Goal: Transaction & Acquisition: Purchase product/service

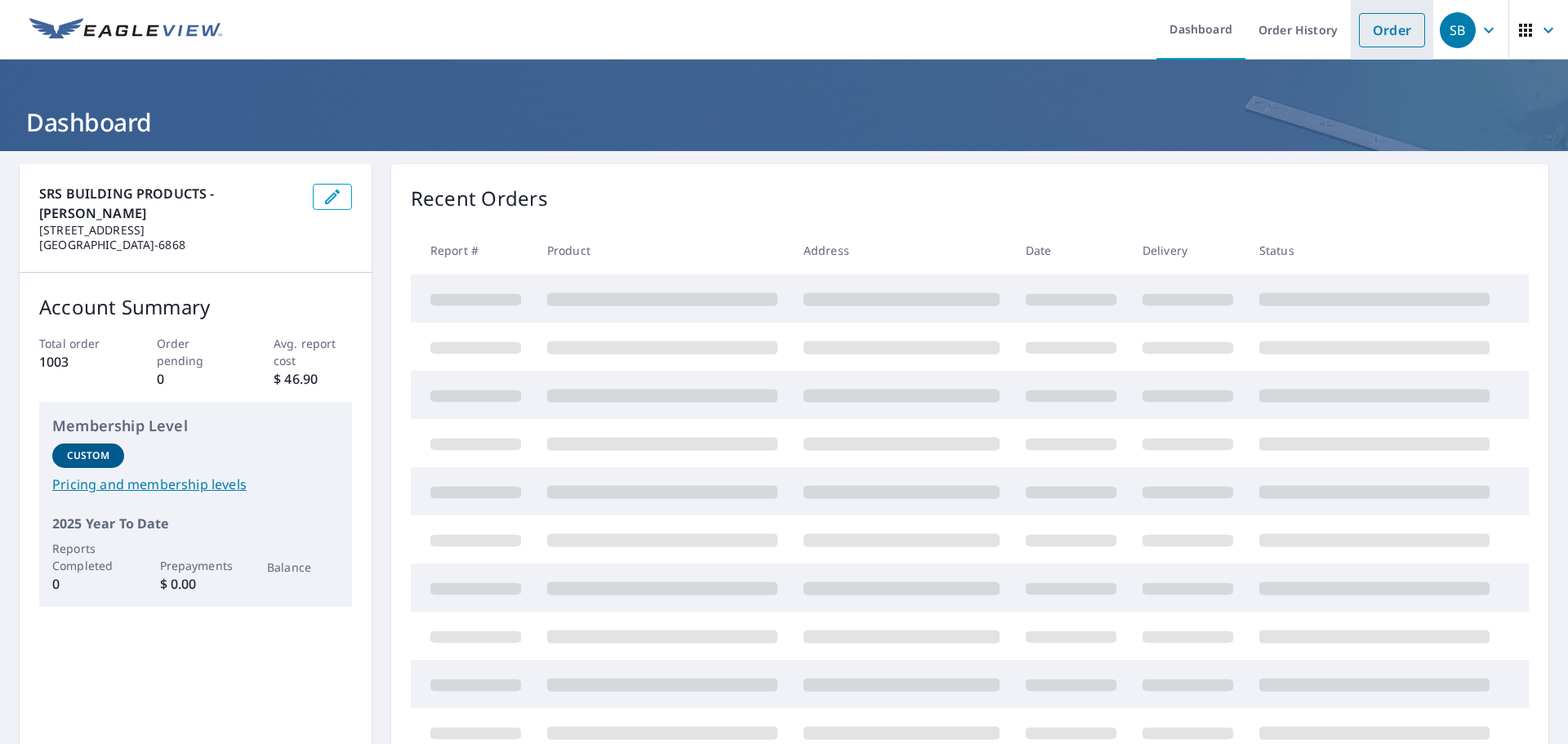
click at [1351, 37] on li "Order" at bounding box center [1393, 30] width 83 height 60
click at [1397, 50] on li "Order" at bounding box center [1393, 30] width 83 height 60
click at [1391, 19] on link "Order" at bounding box center [1392, 30] width 66 height 34
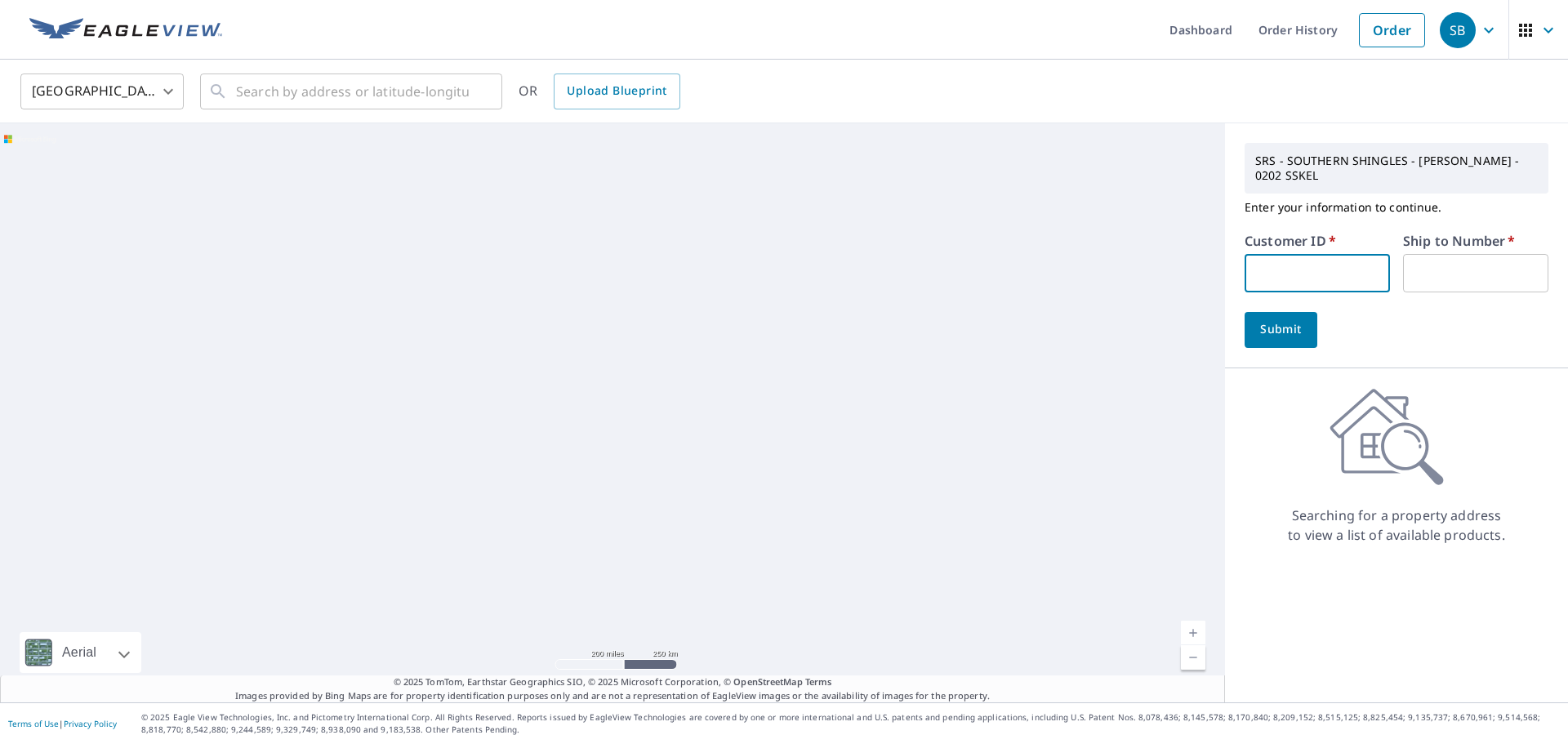
drag, startPoint x: 1248, startPoint y: 256, endPoint x: 389, endPoint y: 212, distance: 860.1
click at [1248, 256] on input "text" at bounding box center [1317, 274] width 145 height 39
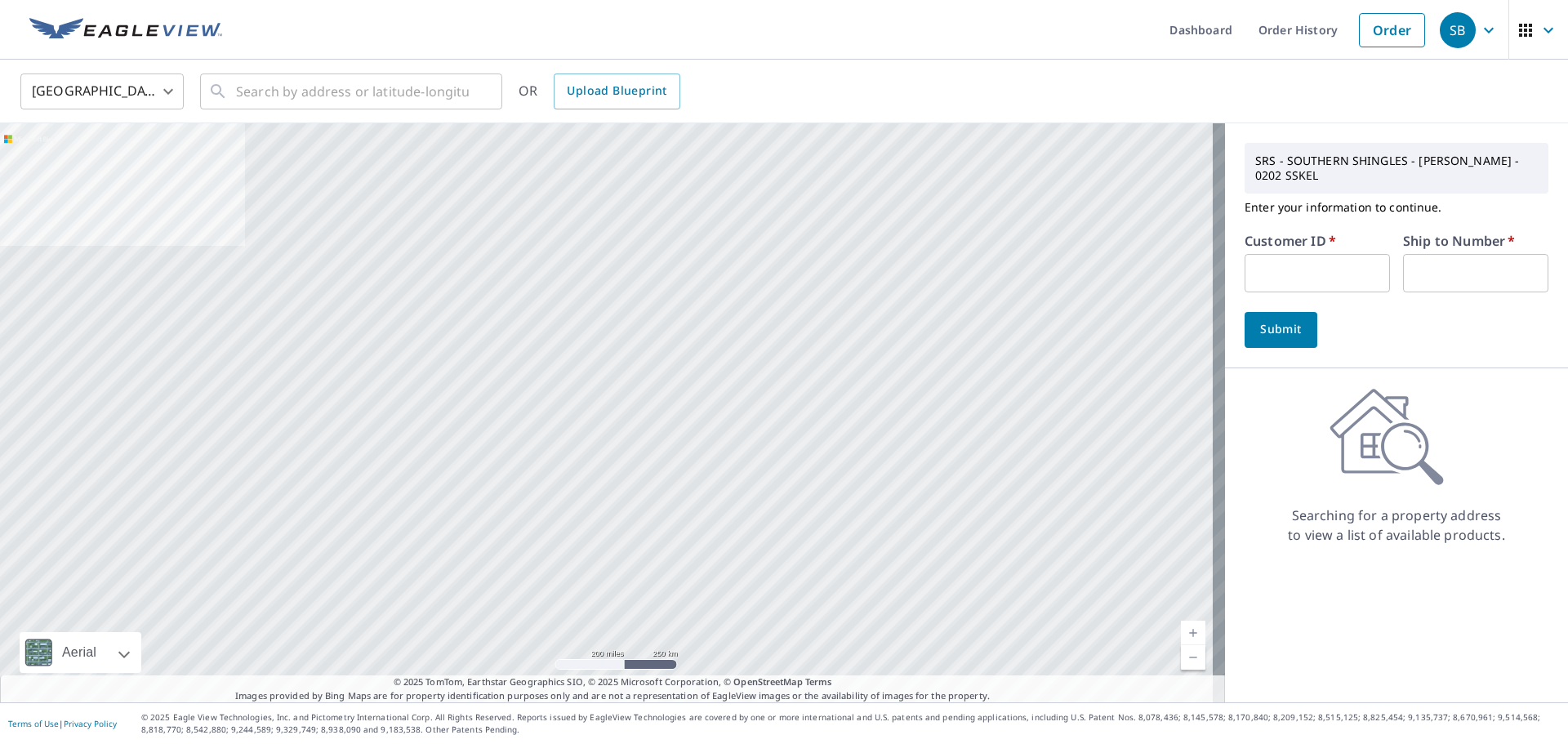
click at [1306, 266] on input "text" at bounding box center [1317, 274] width 145 height 39
paste input "S063281"
type input "S063281"
click at [1425, 266] on input "text" at bounding box center [1476, 274] width 145 height 39
type input "1"
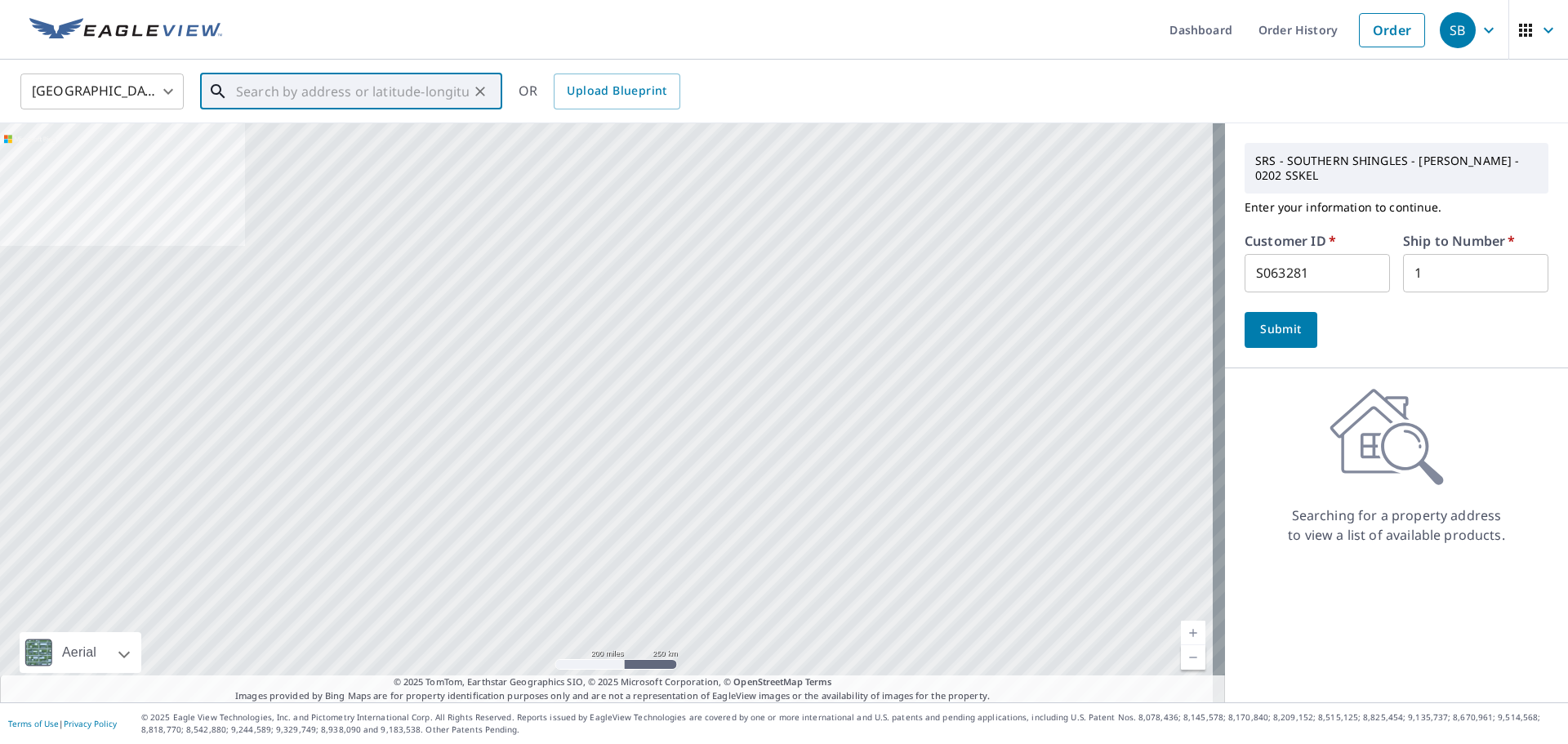
click at [366, 101] on input "text" at bounding box center [352, 92] width 232 height 46
type input "3"
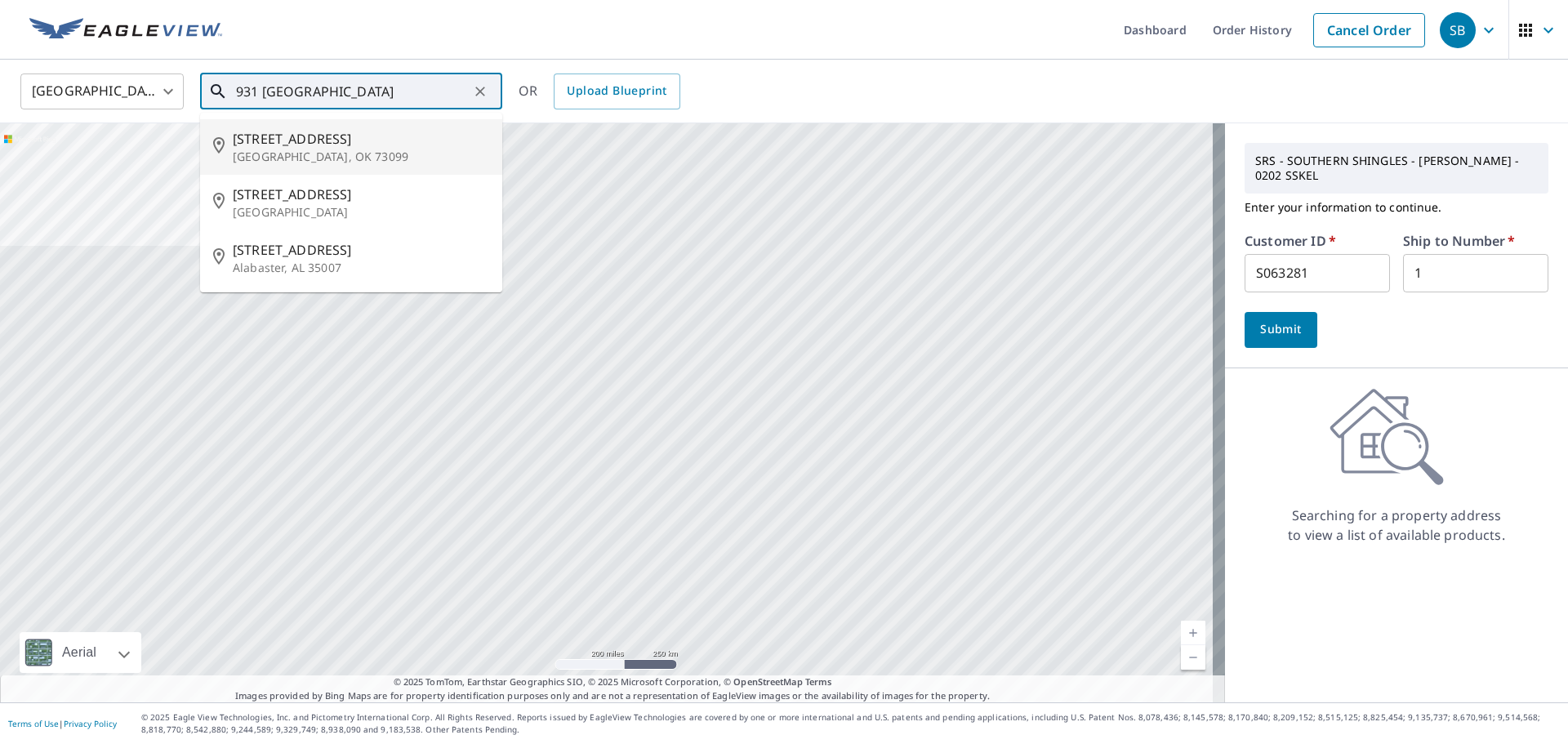
click at [318, 138] on span "[STREET_ADDRESS]" at bounding box center [360, 139] width 256 height 19
type input "[STREET_ADDRESS]"
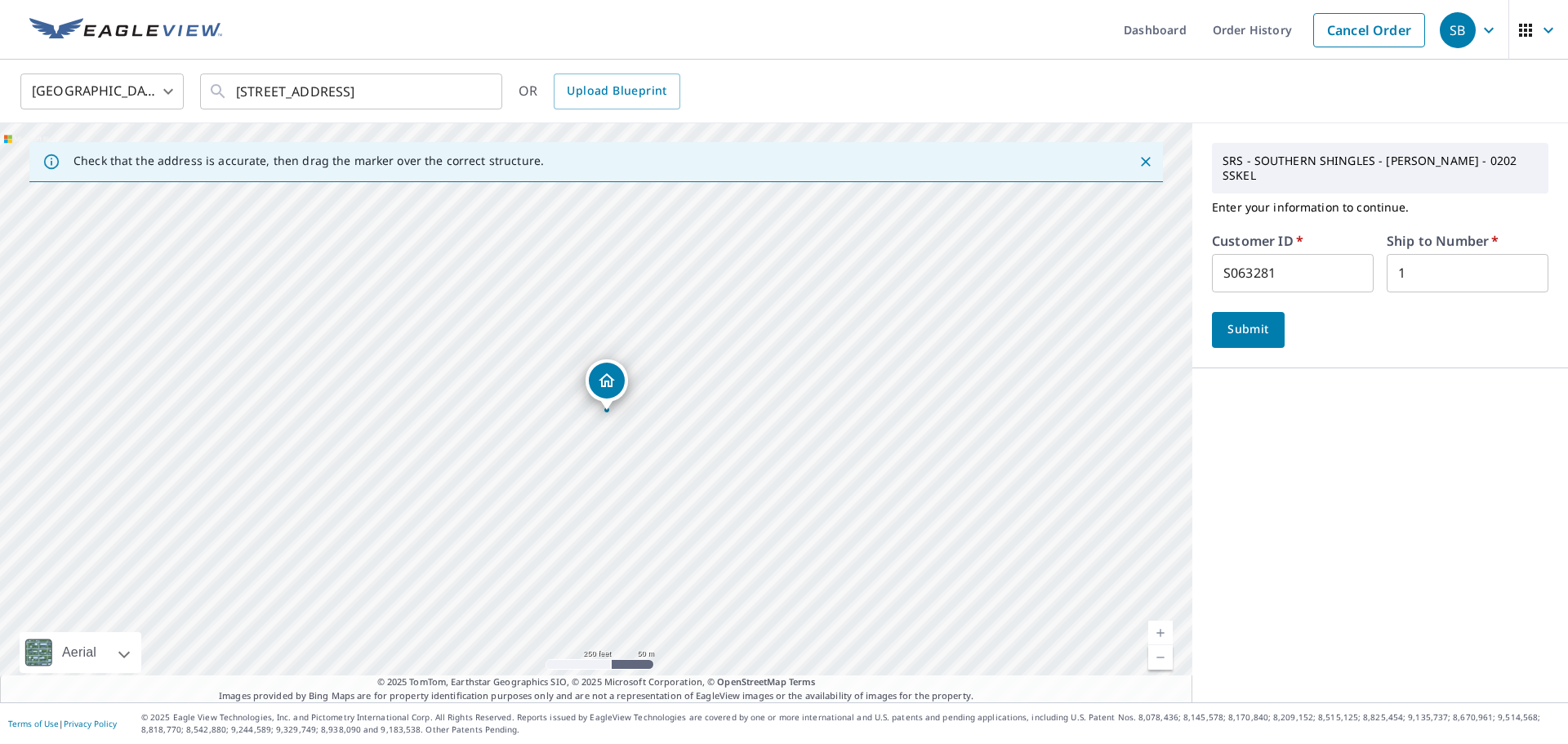
click at [1240, 320] on span "Submit" at bounding box center [1248, 329] width 47 height 20
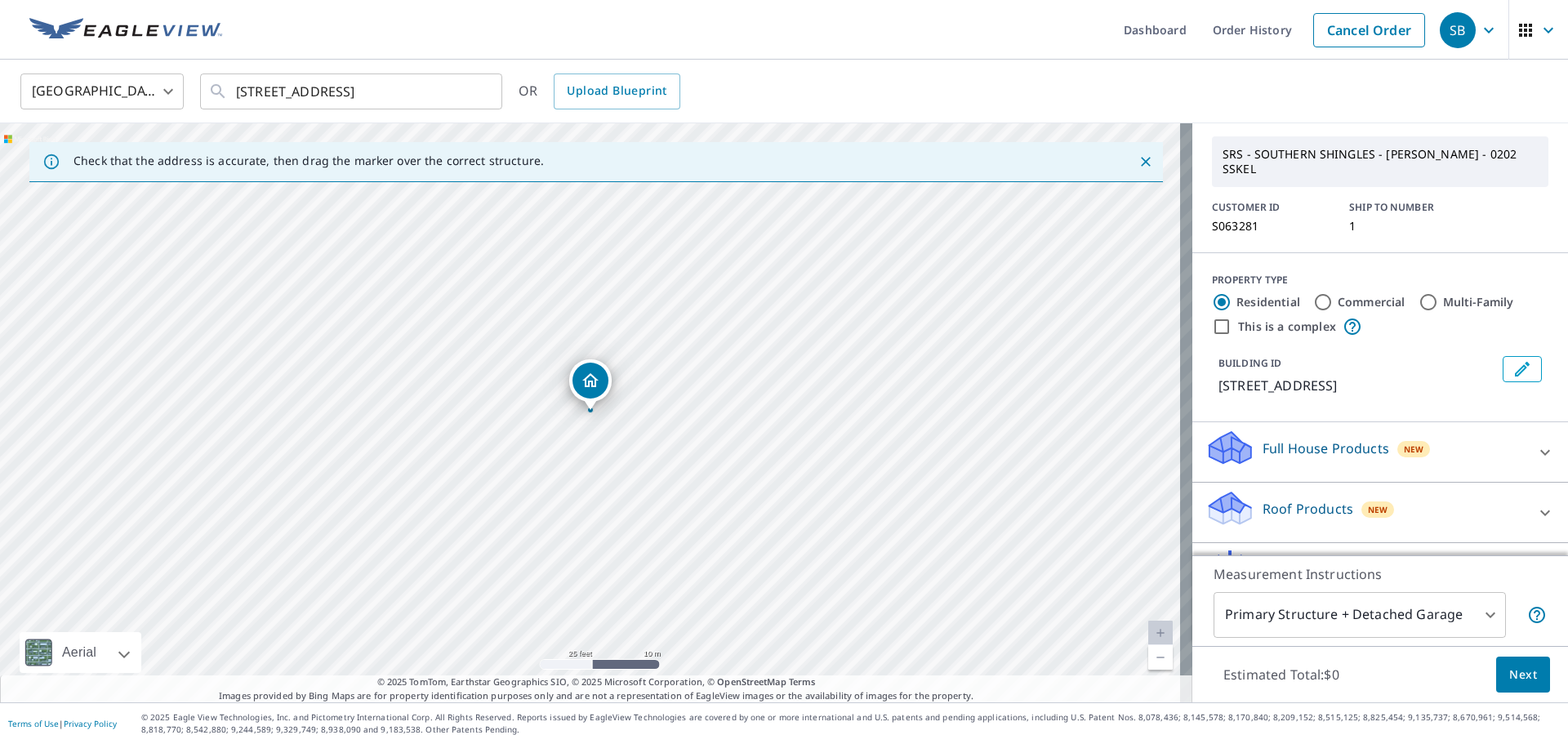
scroll to position [147, 0]
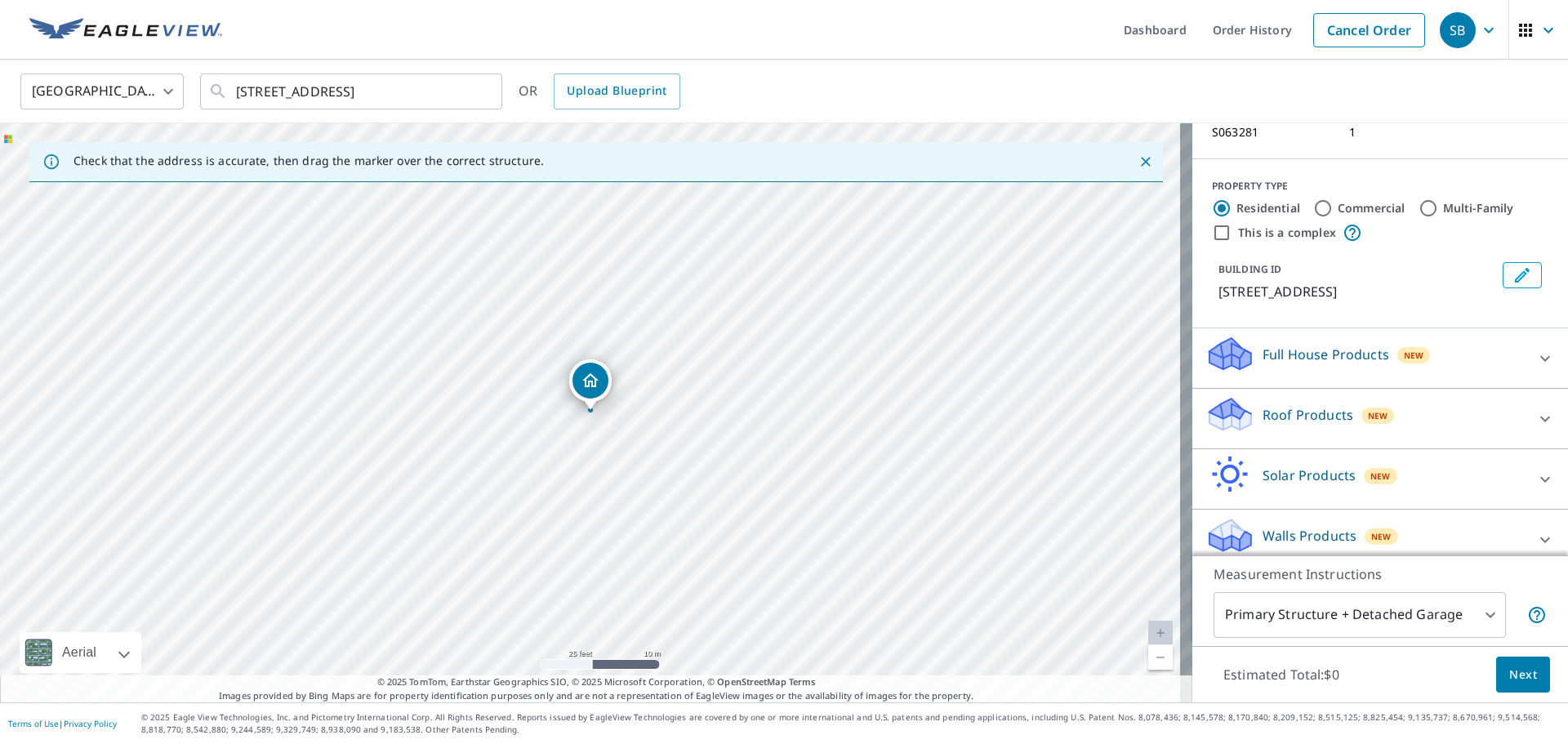
click at [1262, 409] on p "Roof Products" at bounding box center [1307, 415] width 91 height 19
click at [1255, 462] on div "Premium $18.7 - $60.2" at bounding box center [1380, 465] width 350 height 47
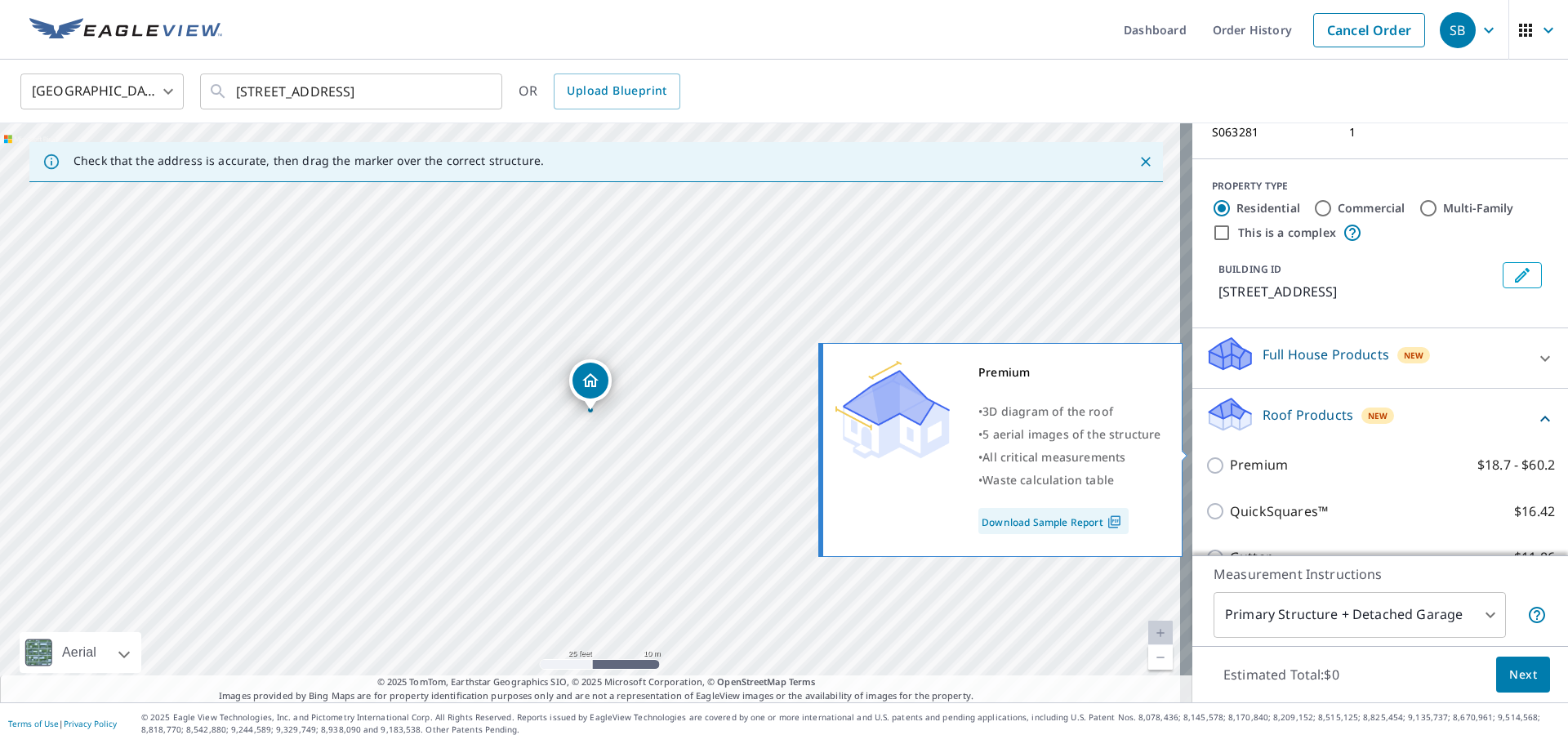
click at [1252, 455] on p "Premium" at bounding box center [1259, 465] width 58 height 20
click at [1230, 456] on input "Premium $18.7 - $60.2" at bounding box center [1218, 466] width 25 height 19
checkbox input "true"
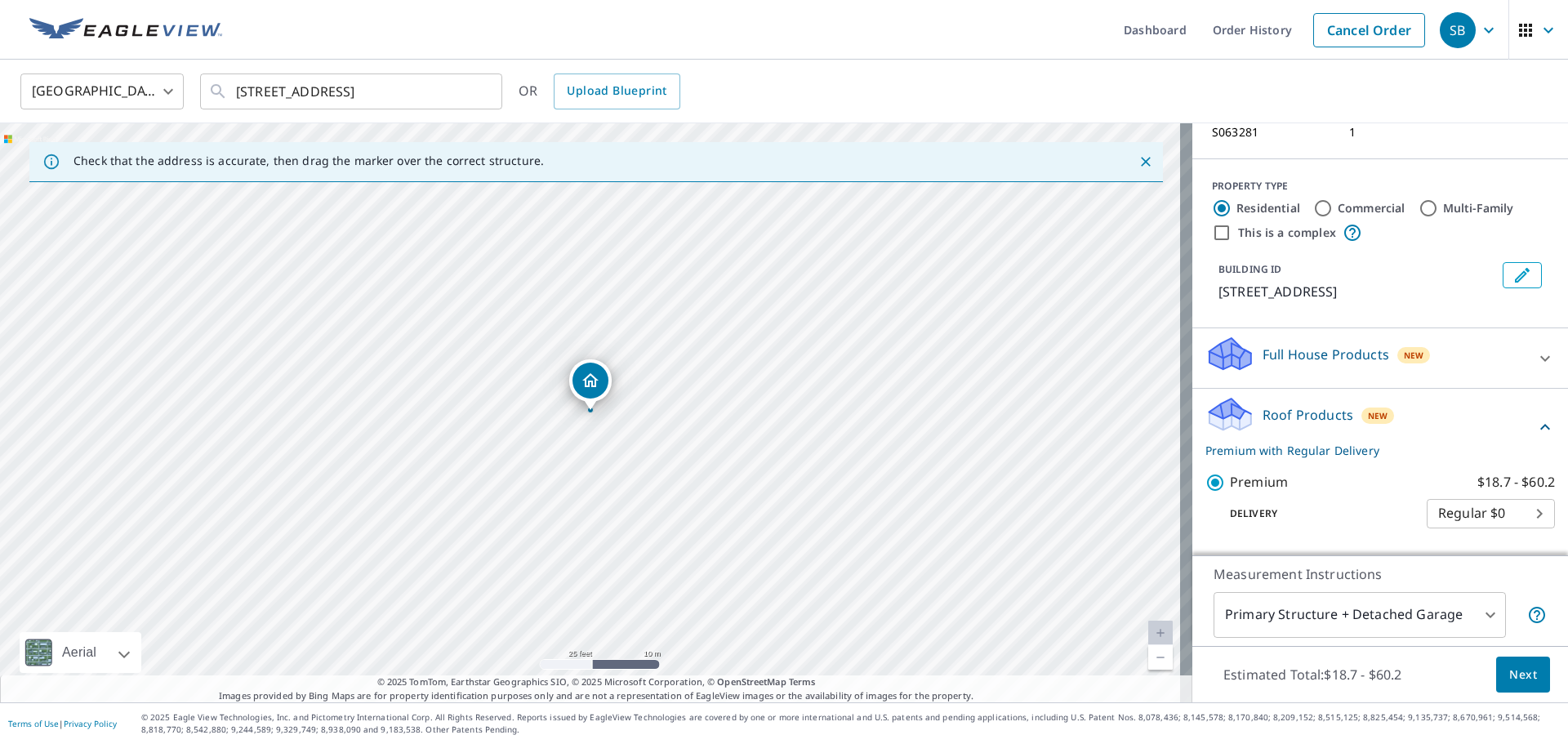
click at [1510, 675] on span "Next" at bounding box center [1524, 674] width 28 height 20
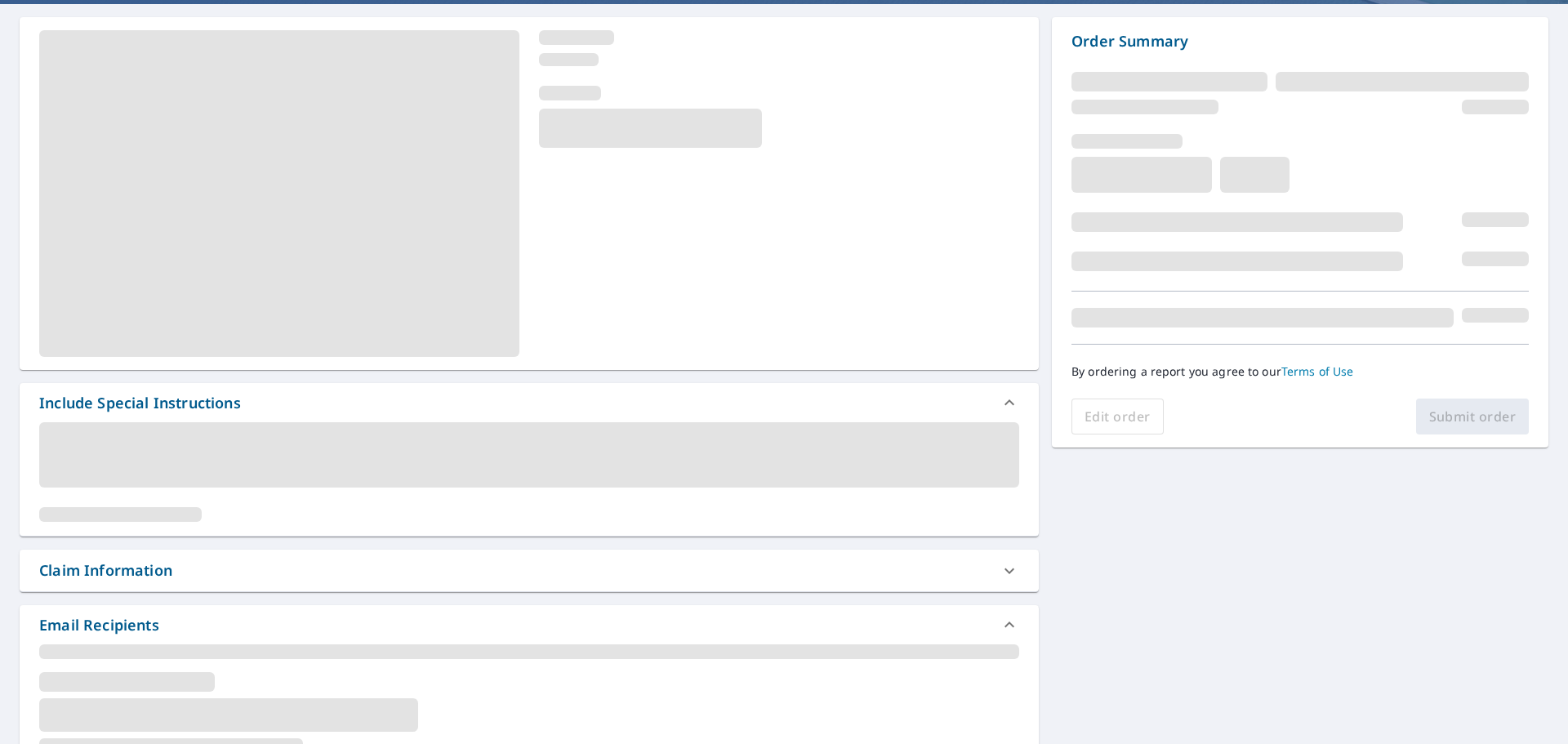
scroll to position [82, 0]
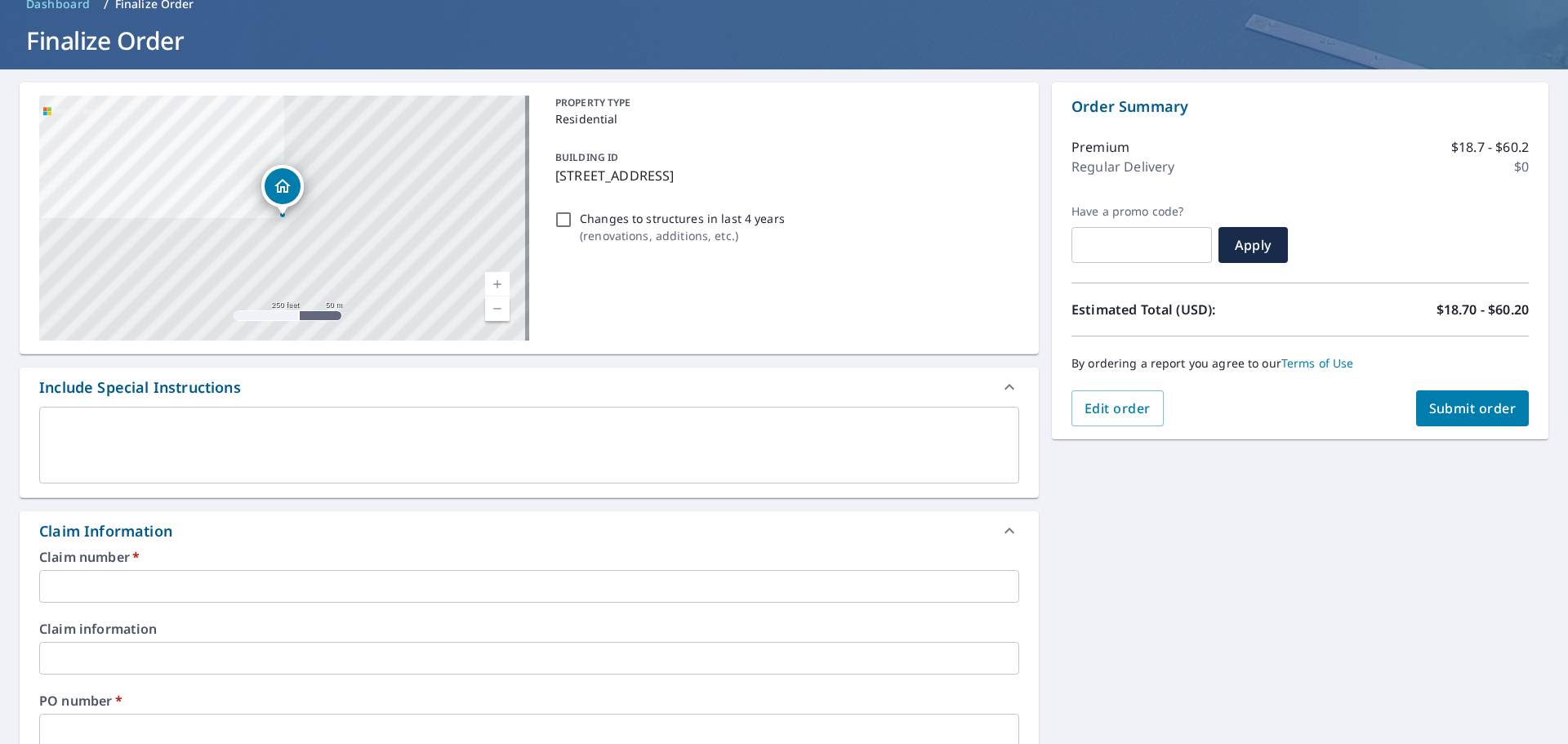
drag, startPoint x: 548, startPoint y: 179, endPoint x: 787, endPoint y: 187, distance: 239.1
click at [787, 187] on div "BUILDING ID [STREET_ADDRESS]" at bounding box center [784, 166] width 470 height 51
checkbox input "true"
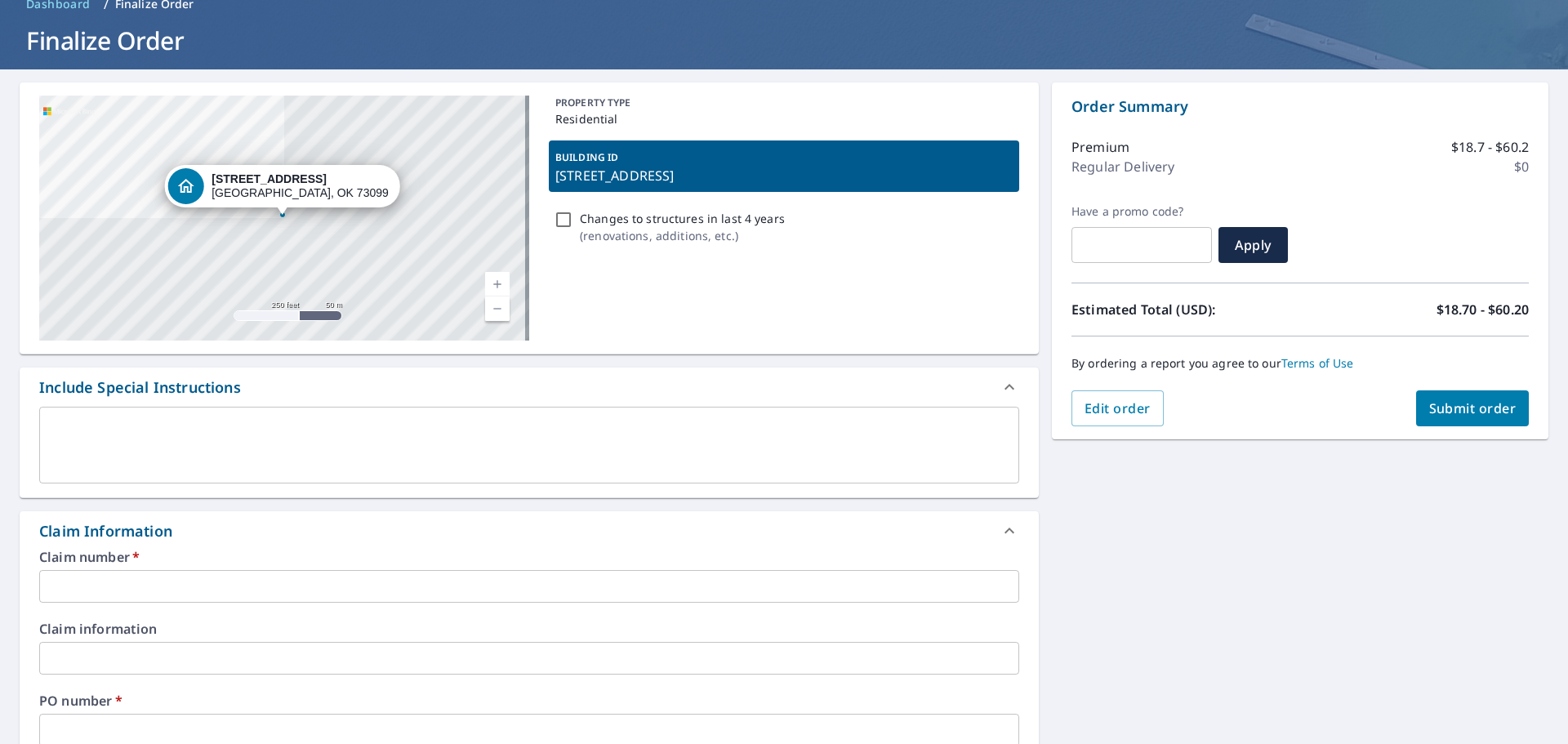
copy p "[STREET_ADDRESS]"
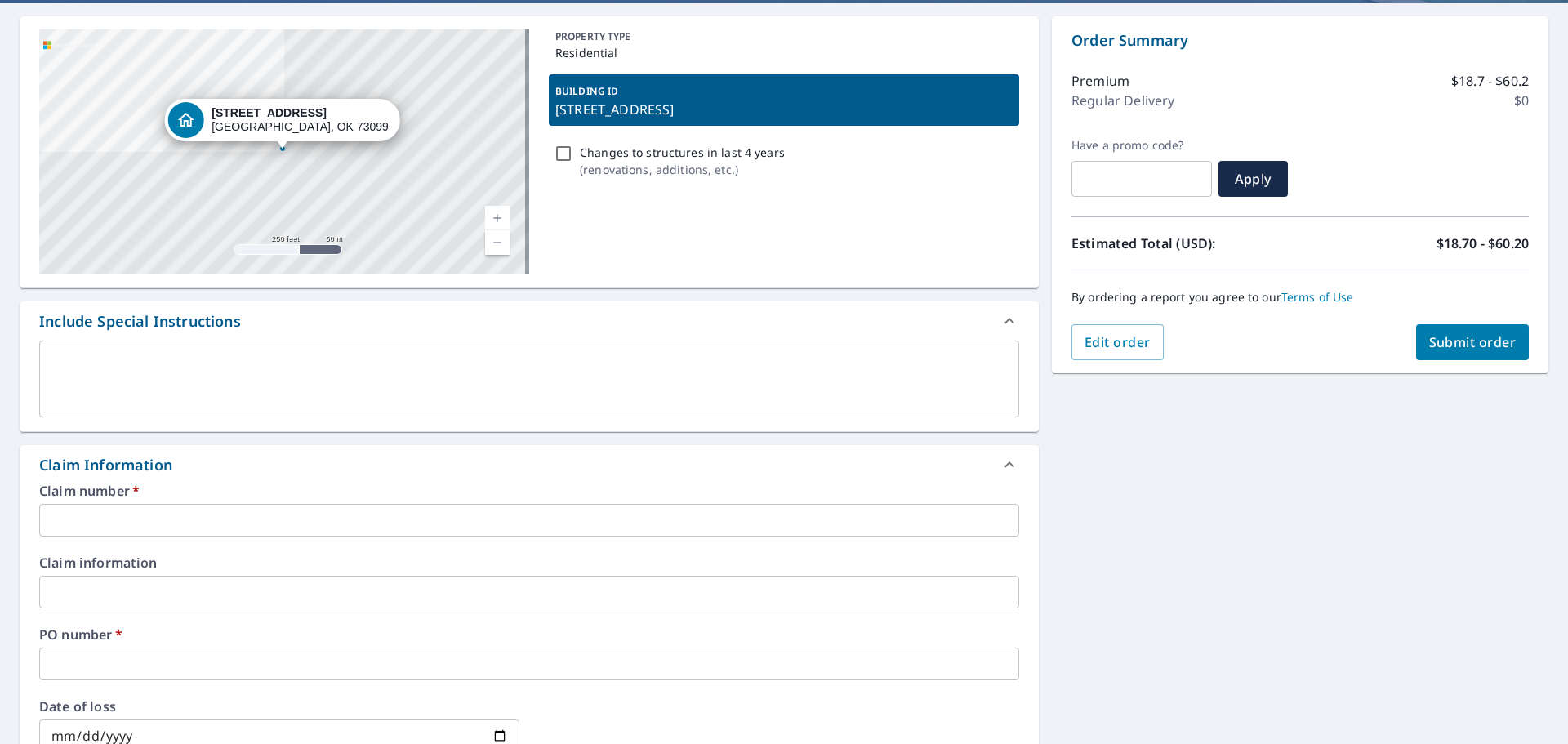
scroll to position [327, 0]
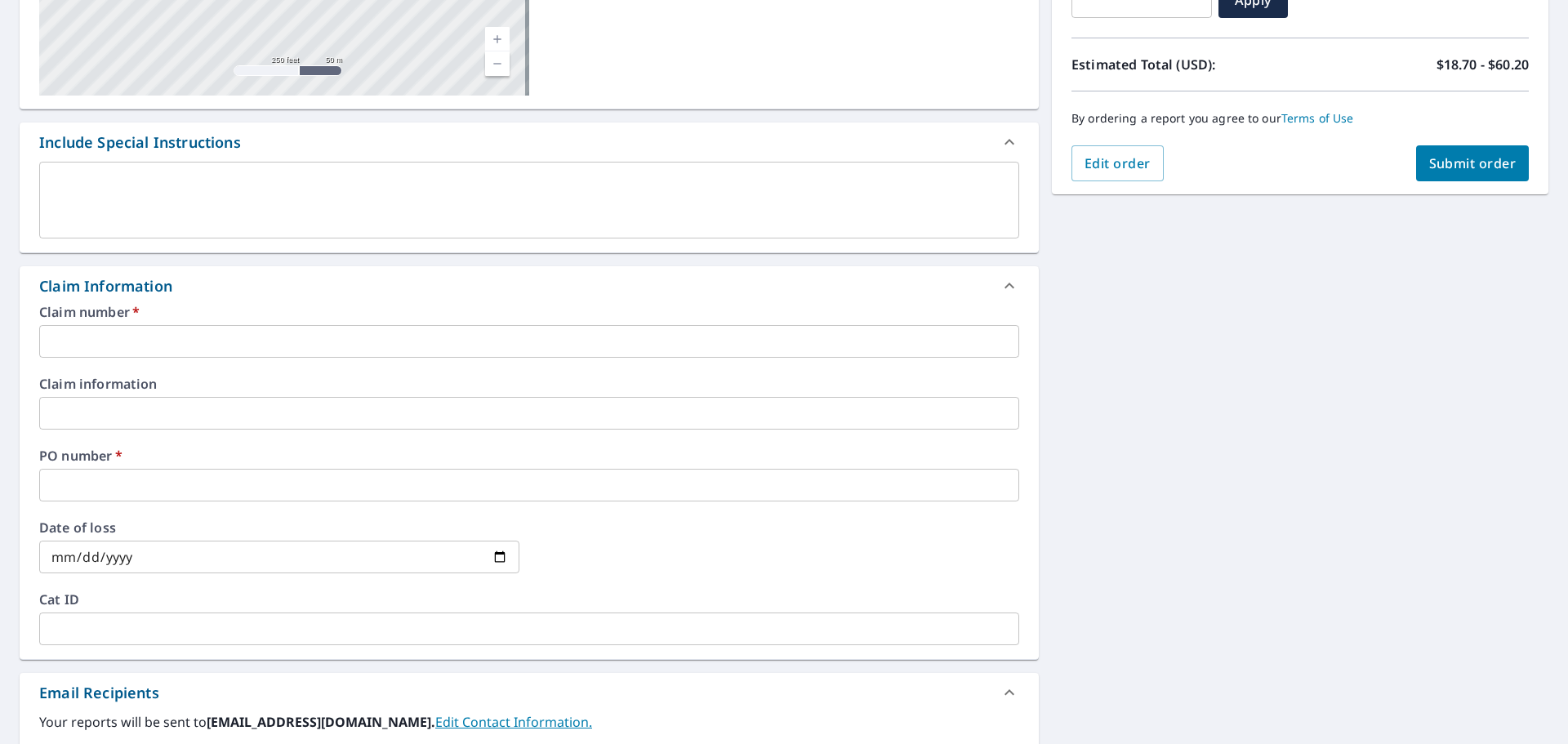
click at [55, 330] on input "text" at bounding box center [529, 341] width 980 height 33
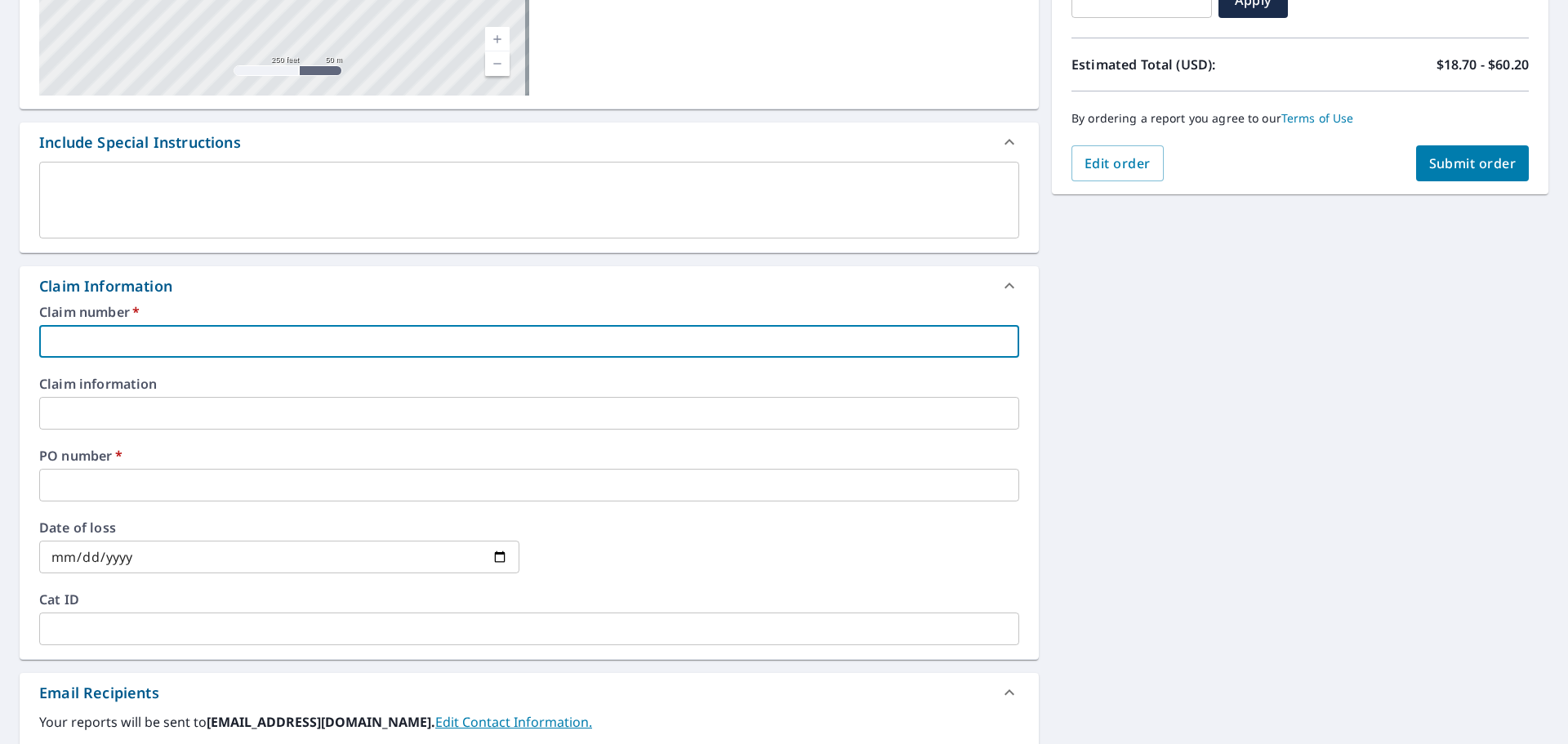
paste input "[STREET_ADDRESS]"
type input "[STREET_ADDRESS]"
checkbox input "true"
type input "[STREET_ADDRESS]"
click at [114, 495] on input "text" at bounding box center [529, 485] width 980 height 33
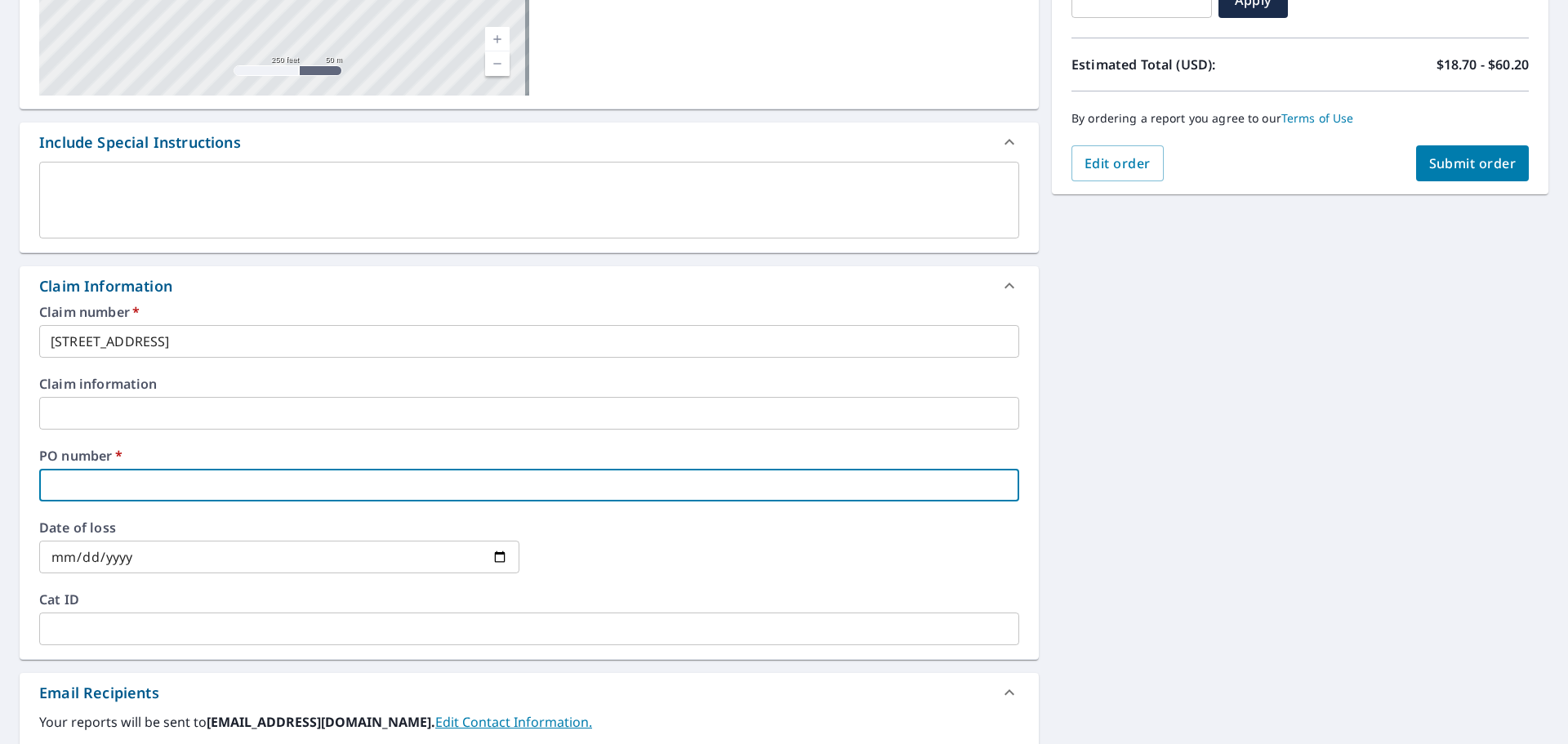
paste input "[STREET_ADDRESS]"
type input "[STREET_ADDRESS]"
checkbox input "true"
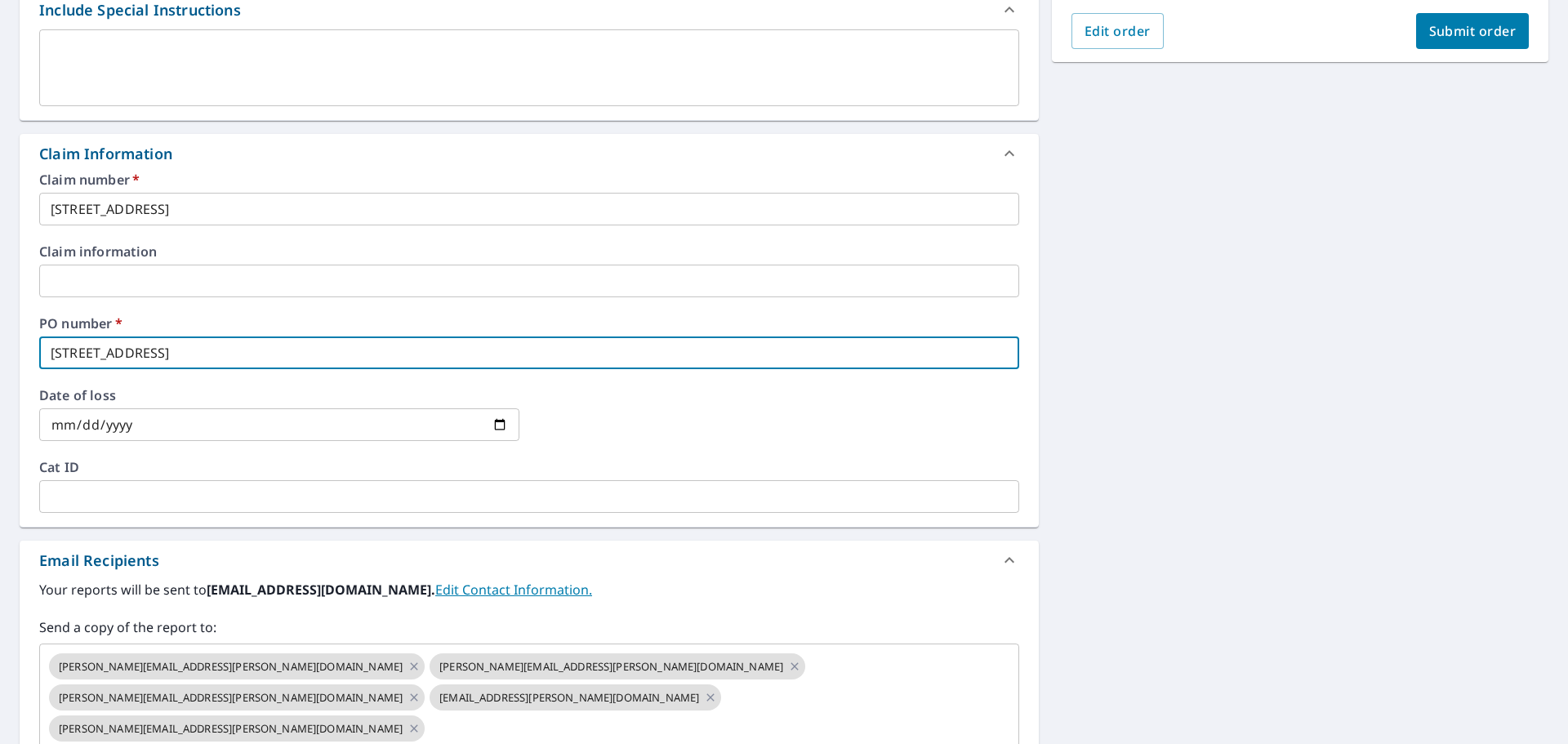
scroll to position [25, 0]
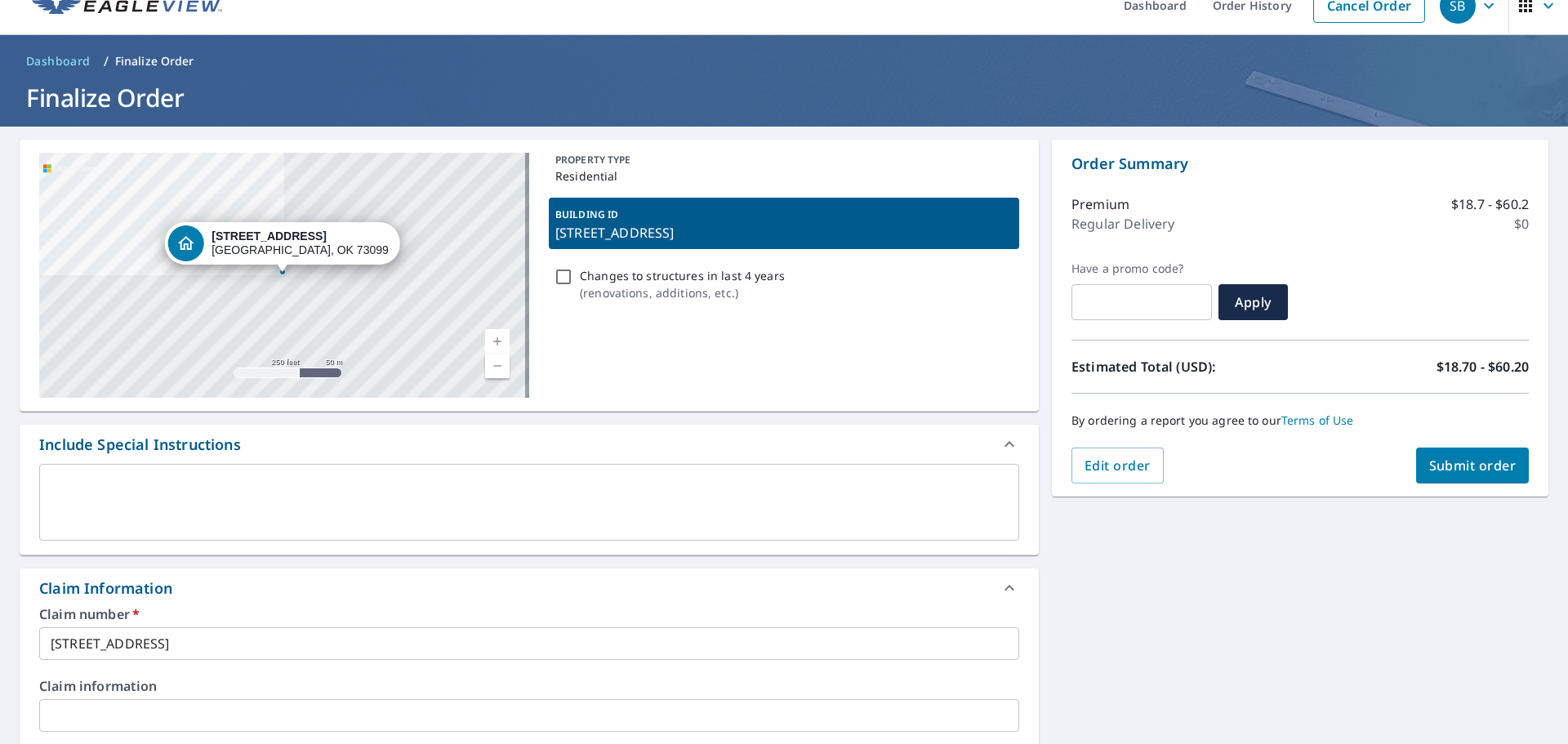
type input "[STREET_ADDRESS]"
click at [1465, 477] on button "Submit order" at bounding box center [1473, 465] width 114 height 36
checkbox input "true"
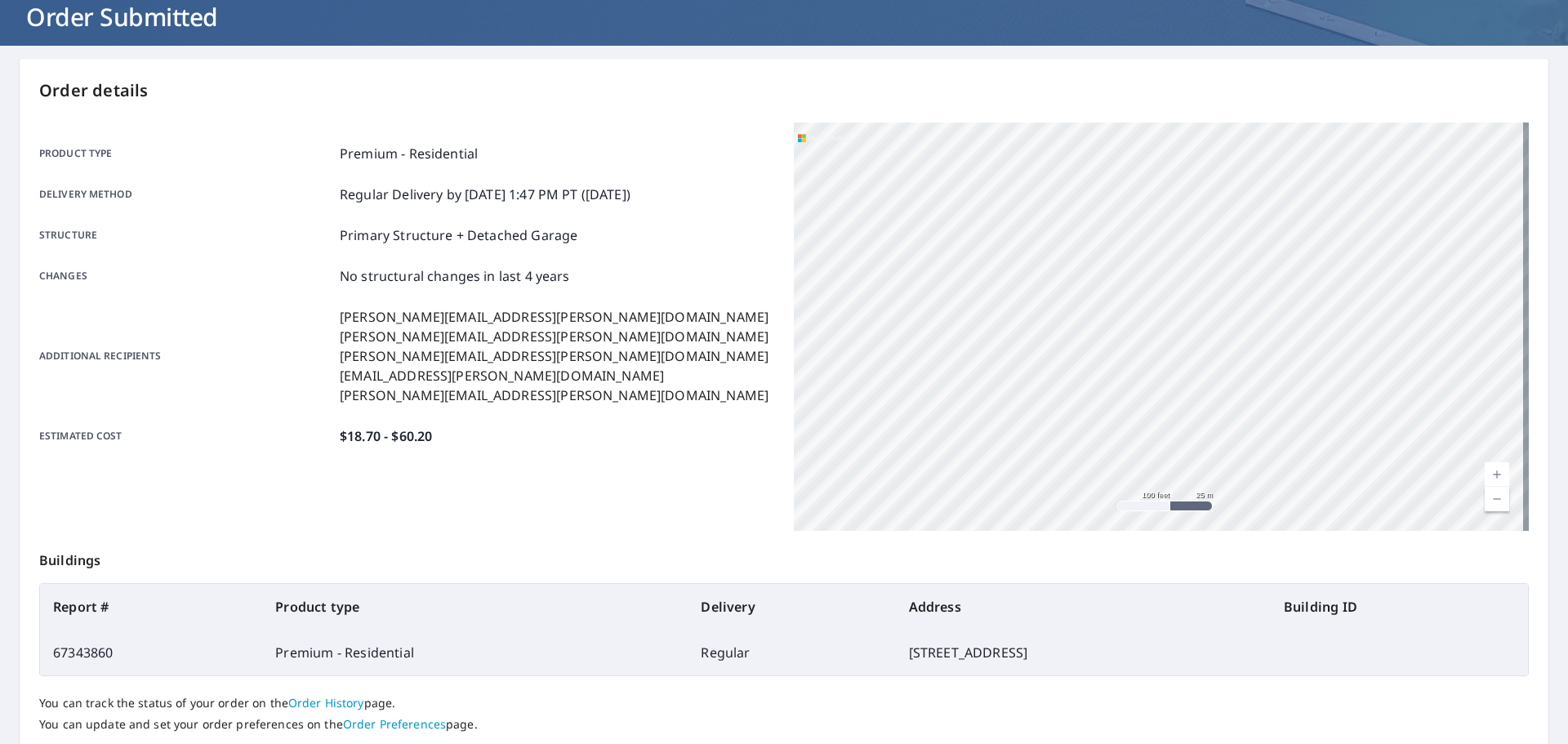
scroll to position [217, 0]
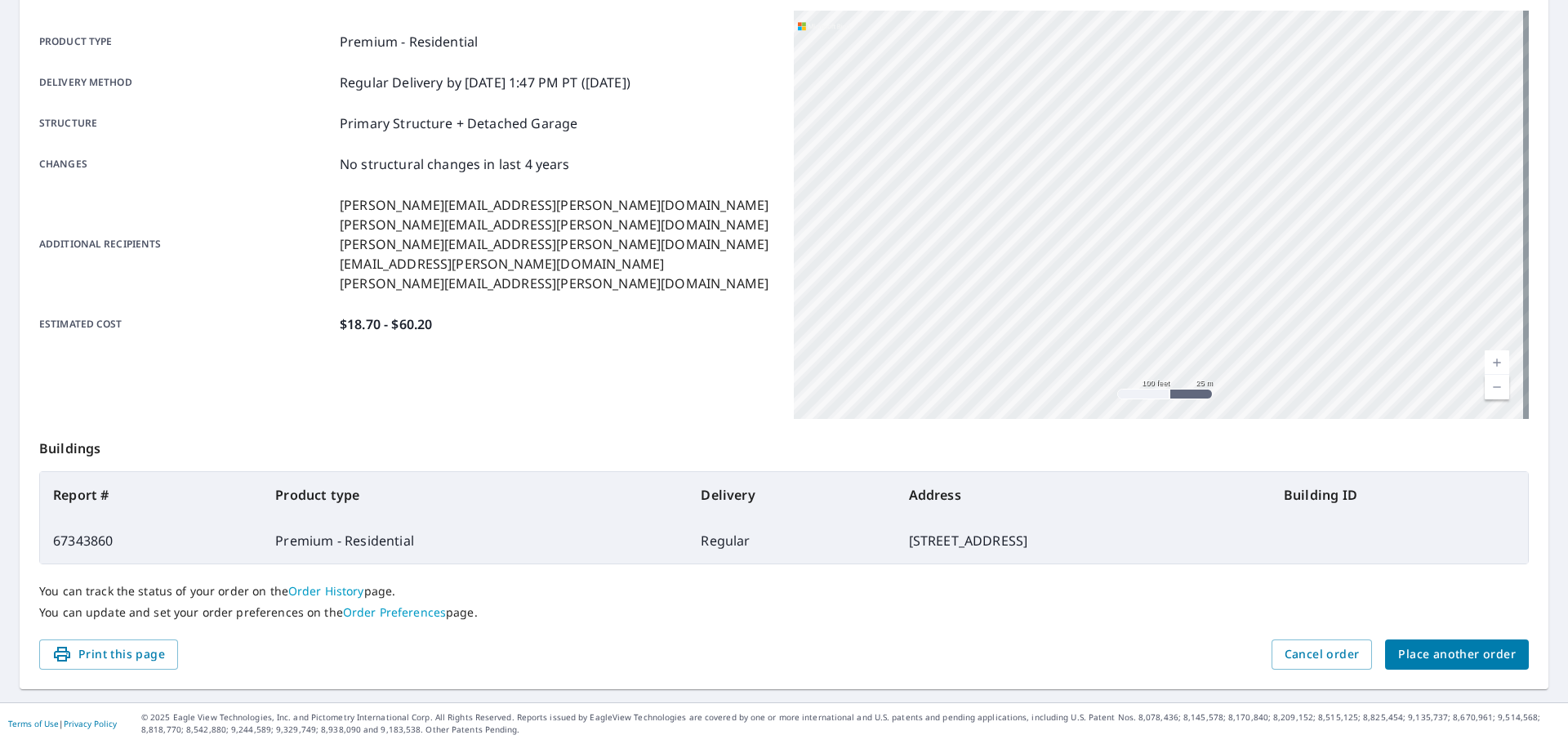
click at [1411, 639] on button "Place another order" at bounding box center [1457, 654] width 144 height 30
